Goal: Information Seeking & Learning: Learn about a topic

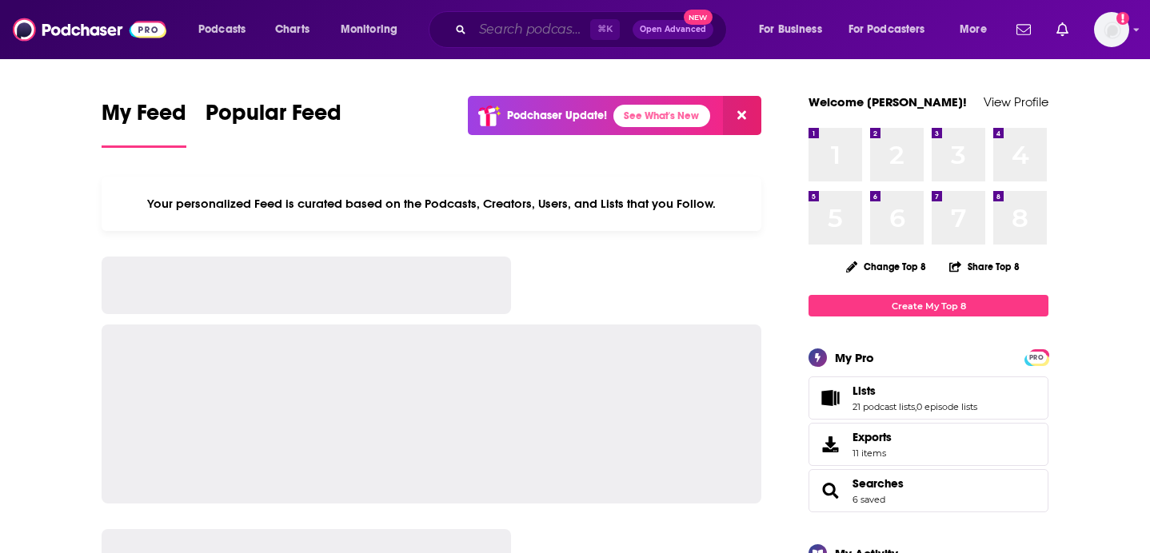
click at [538, 21] on input "Search podcasts, credits, & more..." at bounding box center [531, 30] width 118 height 26
paste input "Sleep Meditation for Women"
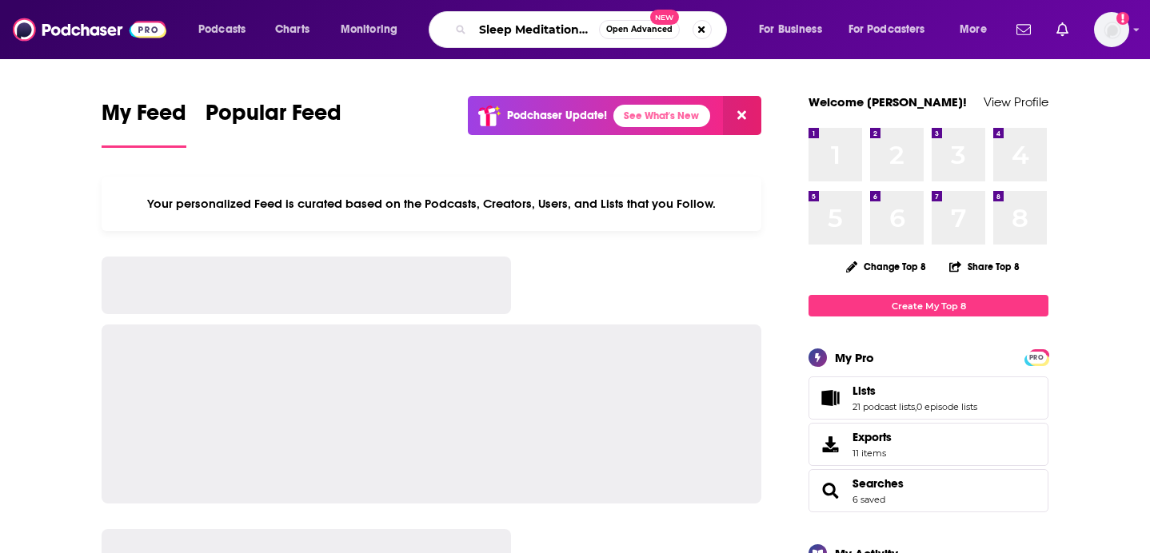
scroll to position [0, 57]
type input "Sleep Meditation for Women"
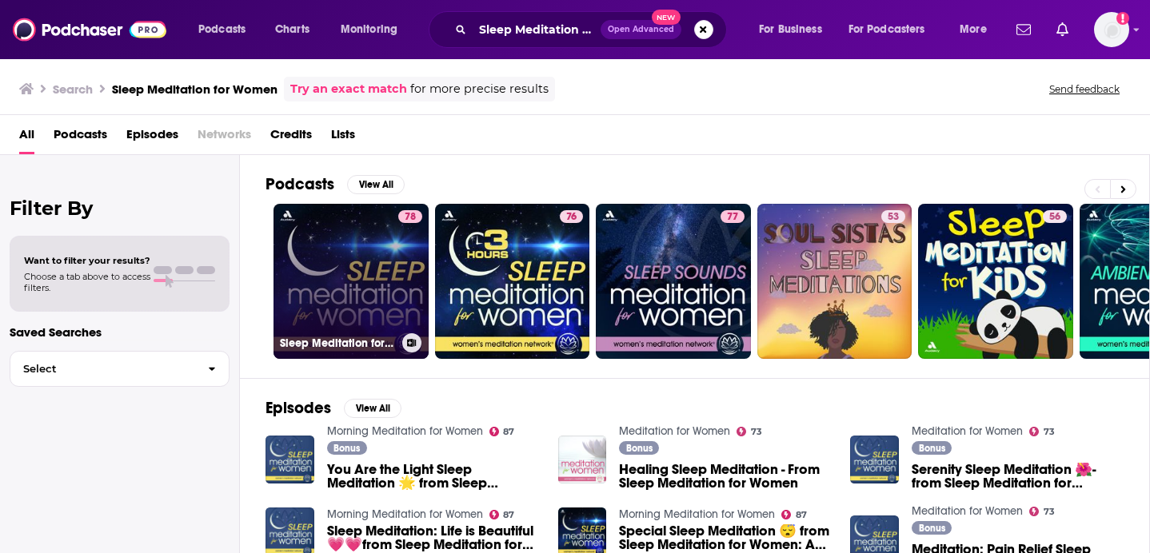
click at [383, 269] on link "78 Sleep Meditation for Women" at bounding box center [350, 281] width 155 height 155
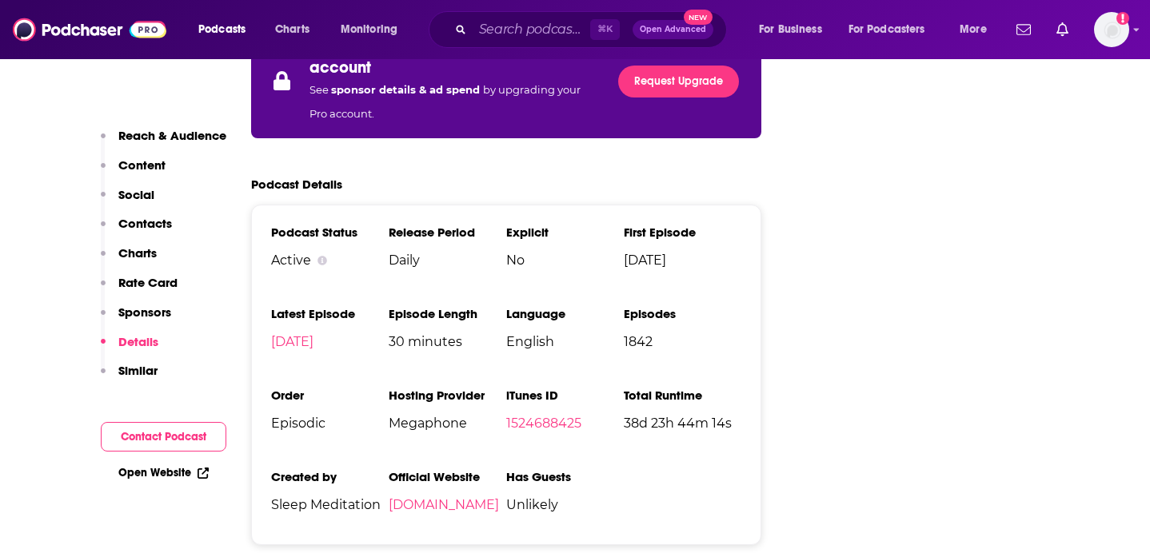
scroll to position [2869, 0]
